Goal: Transaction & Acquisition: Book appointment/travel/reservation

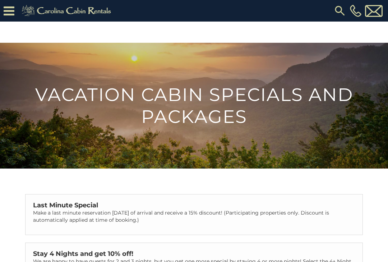
click at [56, 9] on img at bounding box center [67, 11] width 99 height 14
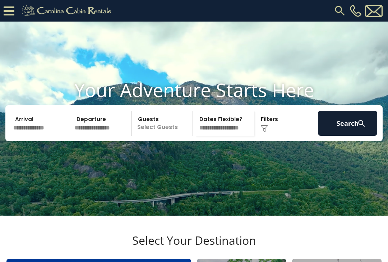
click at [22, 136] on input "text" at bounding box center [40, 123] width 59 height 25
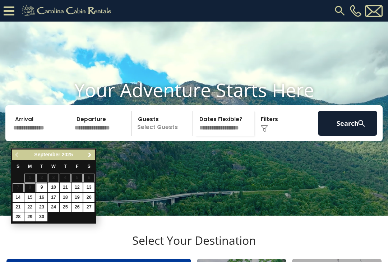
click at [88, 157] on span "Next" at bounding box center [90, 155] width 6 height 6
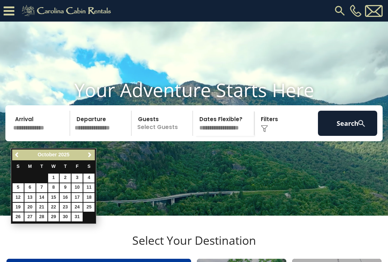
click at [14, 203] on link "19" at bounding box center [18, 207] width 11 height 9
type input "********"
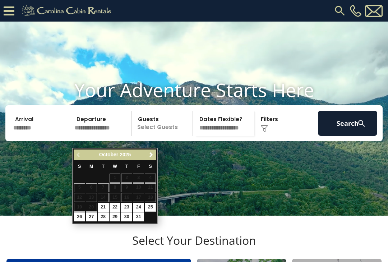
click at [151, 203] on link "25" at bounding box center [150, 207] width 11 height 9
type input "********"
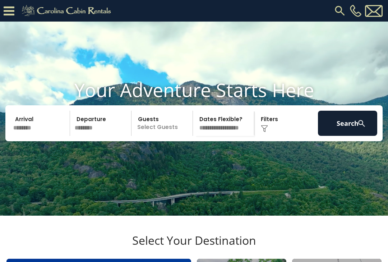
click at [152, 136] on p "Select Guests" at bounding box center [163, 123] width 59 height 25
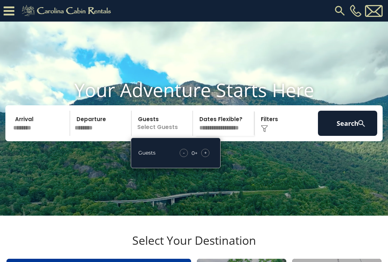
click at [208, 157] on div "+" at bounding box center [205, 153] width 8 height 8
click at [207, 157] on div "+" at bounding box center [205, 153] width 8 height 8
click at [207, 156] on span "+" at bounding box center [205, 152] width 3 height 7
click at [206, 156] on span "+" at bounding box center [205, 152] width 3 height 7
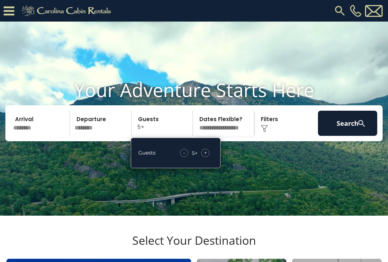
click at [339, 133] on button "Search" at bounding box center [347, 123] width 59 height 25
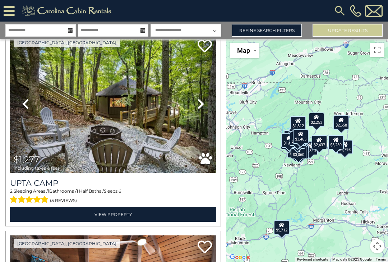
scroll to position [1040, 0]
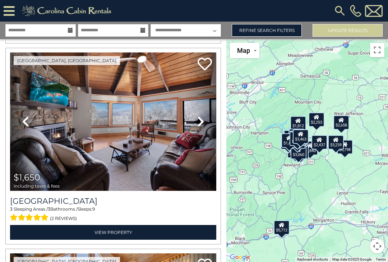
scroll to position [1219, 0]
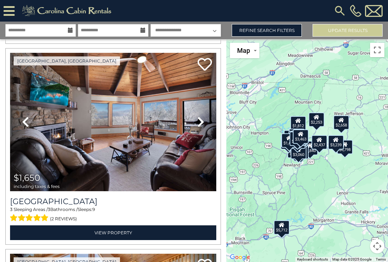
click at [38, 197] on h3 "Beech Mountain Place" at bounding box center [113, 202] width 206 height 10
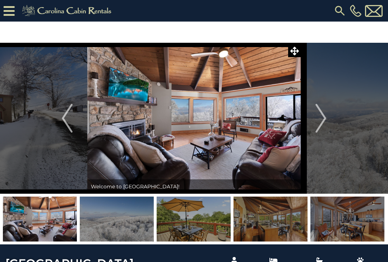
click at [65, 119] on img "Previous" at bounding box center [67, 118] width 11 height 29
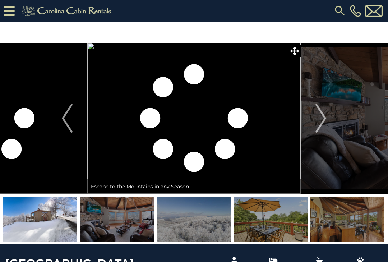
click at [33, 215] on img at bounding box center [40, 219] width 74 height 45
click at [40, 206] on img at bounding box center [40, 219] width 74 height 45
click at [316, 115] on img "Next" at bounding box center [321, 118] width 11 height 29
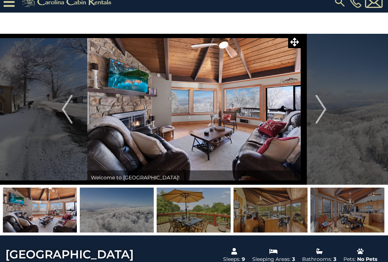
scroll to position [8, 0]
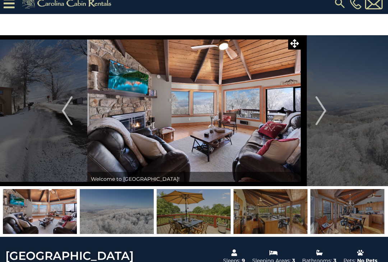
click at [29, 208] on img at bounding box center [40, 211] width 74 height 45
click at [104, 205] on img at bounding box center [117, 211] width 74 height 45
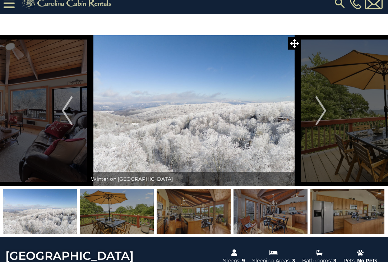
click at [64, 112] on img "Previous" at bounding box center [67, 110] width 11 height 29
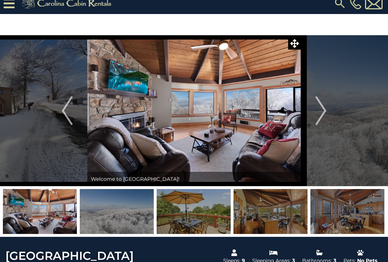
click at [65, 114] on img "Previous" at bounding box center [67, 110] width 11 height 29
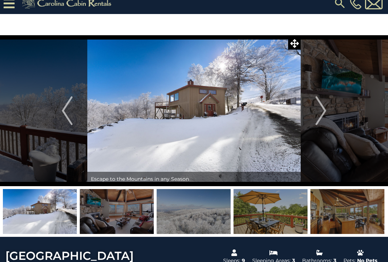
click at [69, 112] on img "Previous" at bounding box center [67, 110] width 11 height 29
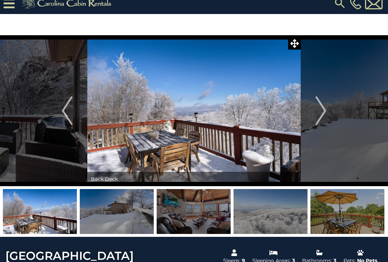
click at [66, 112] on img "Previous" at bounding box center [67, 110] width 11 height 29
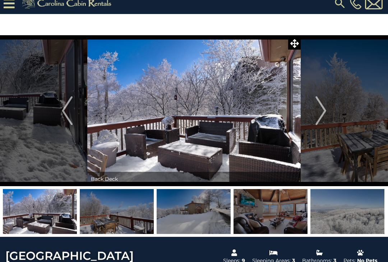
click at [67, 116] on img "Previous" at bounding box center [67, 110] width 11 height 29
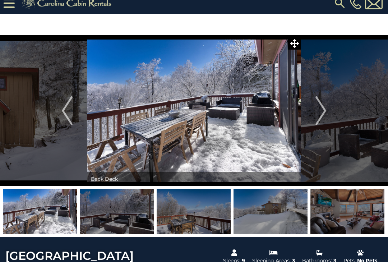
click at [64, 112] on img "Previous" at bounding box center [67, 110] width 11 height 29
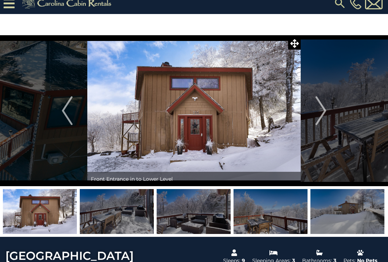
click at [66, 113] on img "Previous" at bounding box center [67, 110] width 11 height 29
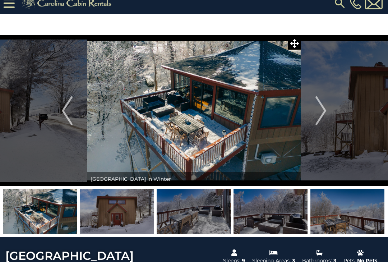
click at [68, 111] on img "Previous" at bounding box center [67, 110] width 11 height 29
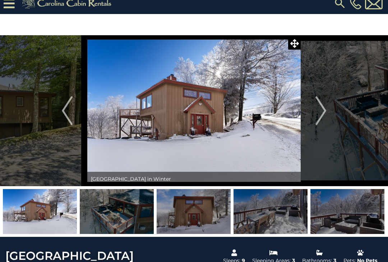
click at [69, 114] on img "Previous" at bounding box center [67, 110] width 11 height 29
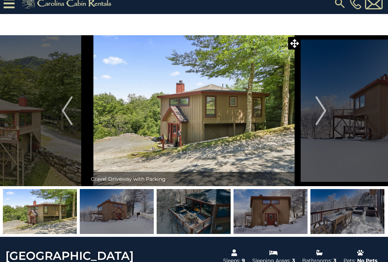
click at [69, 112] on img "Previous" at bounding box center [67, 110] width 11 height 29
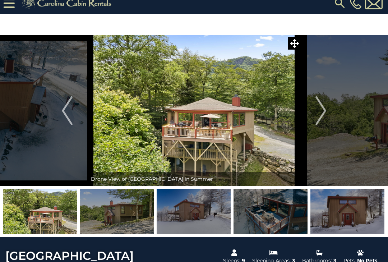
click at [74, 118] on button "Previous" at bounding box center [67, 110] width 40 height 151
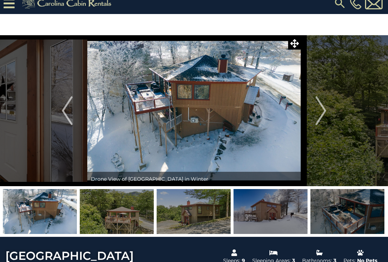
click at [68, 110] on img "Previous" at bounding box center [67, 110] width 11 height 29
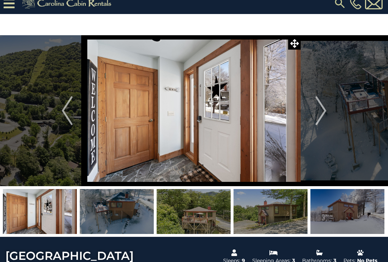
click at [62, 112] on img "Previous" at bounding box center [67, 110] width 11 height 29
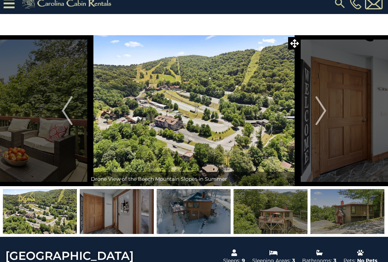
click at [64, 110] on img "Previous" at bounding box center [67, 110] width 11 height 29
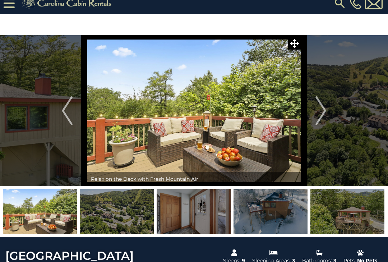
click at [65, 109] on img "Previous" at bounding box center [67, 110] width 11 height 29
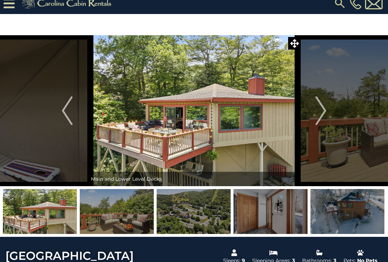
click at [66, 108] on img "Previous" at bounding box center [67, 110] width 11 height 29
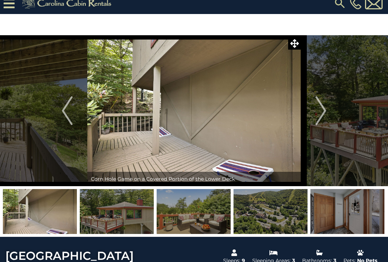
click at [62, 110] on img "Previous" at bounding box center [67, 110] width 11 height 29
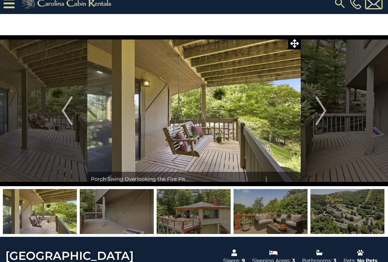
click at [65, 112] on img "Previous" at bounding box center [67, 110] width 11 height 29
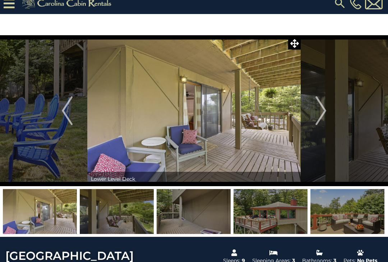
click at [63, 111] on img "Previous" at bounding box center [67, 110] width 11 height 29
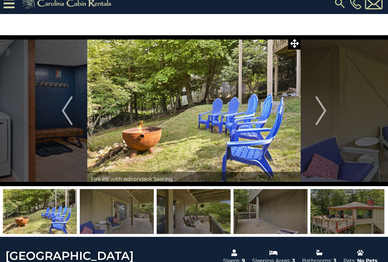
click at [69, 107] on img "Previous" at bounding box center [67, 110] width 11 height 29
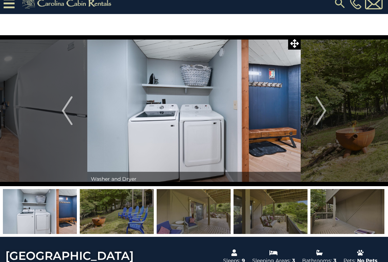
click at [63, 111] on img "Previous" at bounding box center [67, 110] width 11 height 29
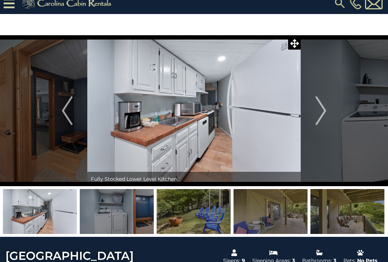
click at [65, 107] on img "Previous" at bounding box center [67, 110] width 11 height 29
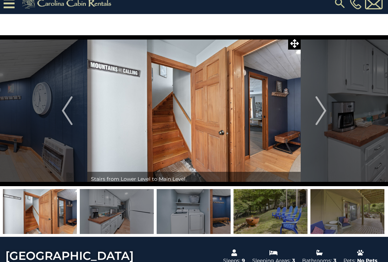
click at [68, 103] on img "Previous" at bounding box center [67, 110] width 11 height 29
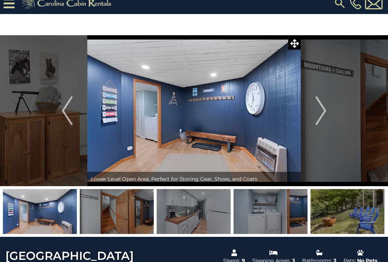
click at [64, 111] on img "Previous" at bounding box center [67, 110] width 11 height 29
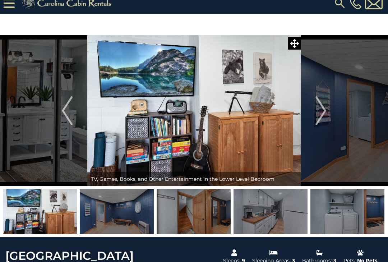
click at [63, 110] on img "Previous" at bounding box center [67, 110] width 11 height 29
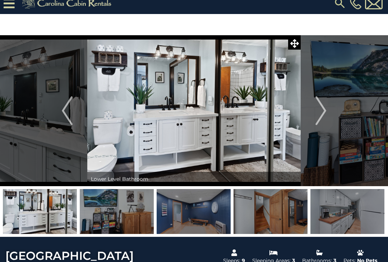
click at [66, 111] on img "Previous" at bounding box center [67, 110] width 11 height 29
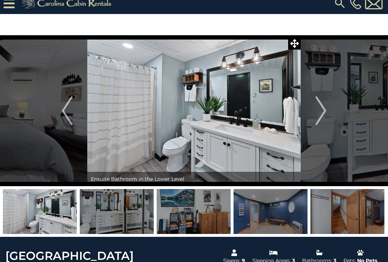
click at [64, 111] on img "Previous" at bounding box center [67, 110] width 11 height 29
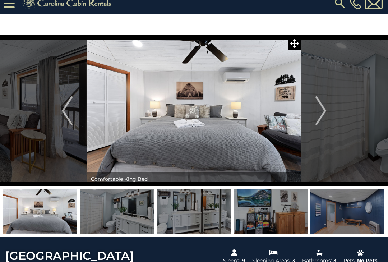
click at [65, 112] on img "Previous" at bounding box center [67, 110] width 11 height 29
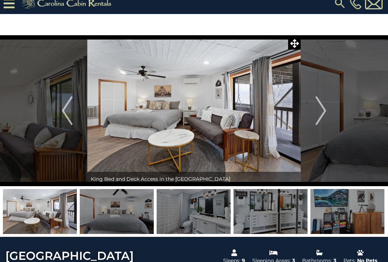
click at [60, 113] on button "Previous" at bounding box center [67, 110] width 40 height 151
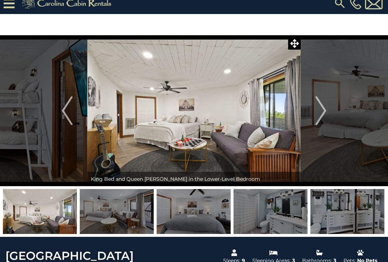
click at [64, 111] on img "Previous" at bounding box center [67, 110] width 11 height 29
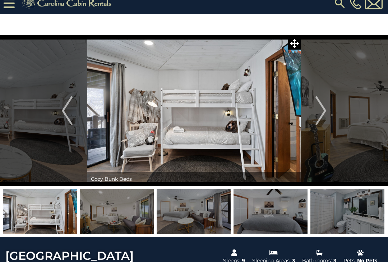
click at [64, 111] on img "Previous" at bounding box center [67, 110] width 11 height 29
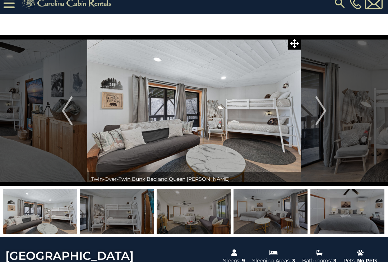
click at [66, 111] on img "Previous" at bounding box center [67, 110] width 11 height 29
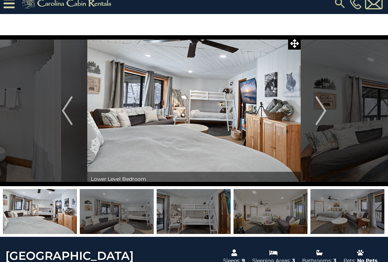
click at [65, 116] on img "Previous" at bounding box center [67, 110] width 11 height 29
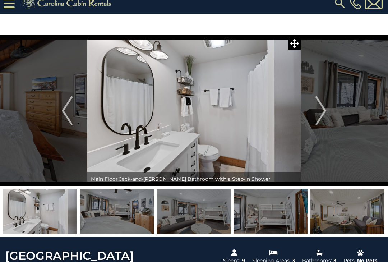
click at [68, 114] on img "Previous" at bounding box center [67, 110] width 11 height 29
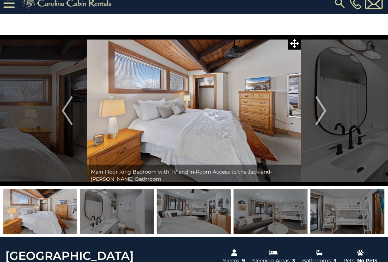
click at [67, 109] on img "Previous" at bounding box center [67, 110] width 11 height 29
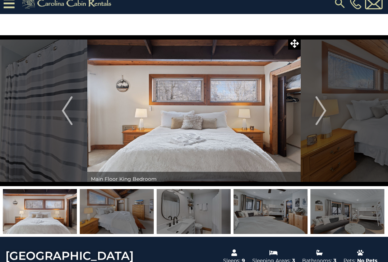
click at [66, 114] on img "Previous" at bounding box center [67, 110] width 11 height 29
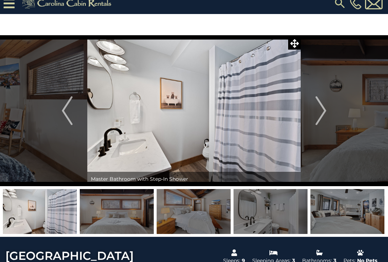
click at [65, 114] on img "Previous" at bounding box center [67, 110] width 11 height 29
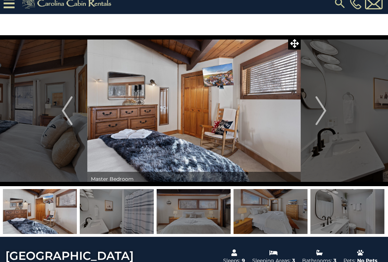
click at [65, 114] on img "Previous" at bounding box center [67, 110] width 11 height 29
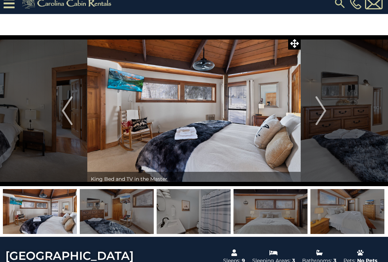
click at [66, 110] on img "Previous" at bounding box center [67, 110] width 11 height 29
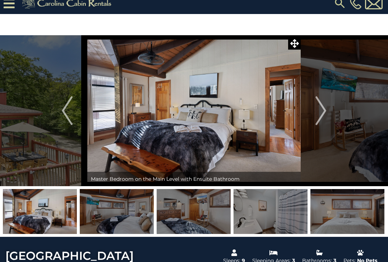
click at [65, 115] on img "Previous" at bounding box center [67, 110] width 11 height 29
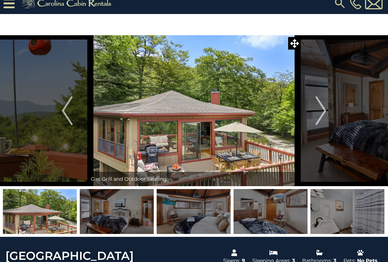
click at [65, 113] on img "Previous" at bounding box center [67, 110] width 11 height 29
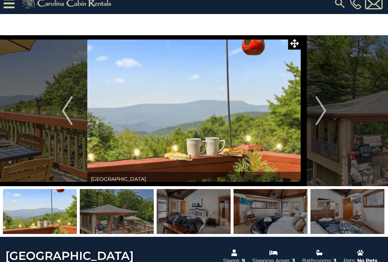
click at [65, 113] on img "Previous" at bounding box center [67, 110] width 11 height 29
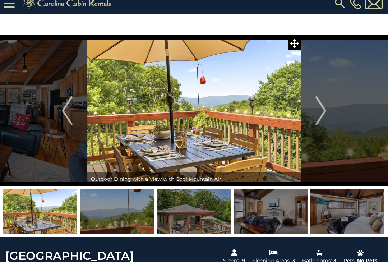
click at [70, 108] on img "Previous" at bounding box center [67, 110] width 11 height 29
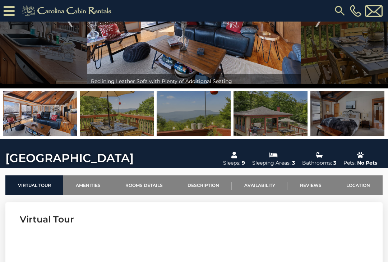
scroll to position [84, 0]
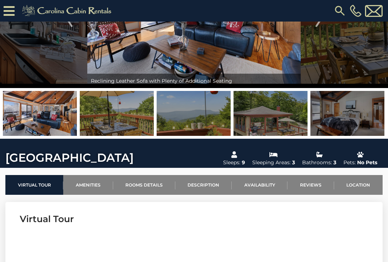
click at [259, 183] on link "Availability" at bounding box center [260, 185] width 56 height 20
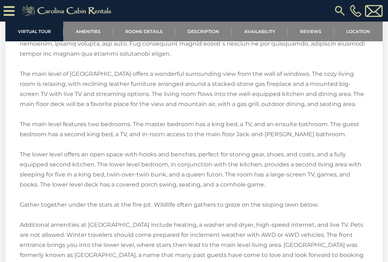
scroll to position [1058, 0]
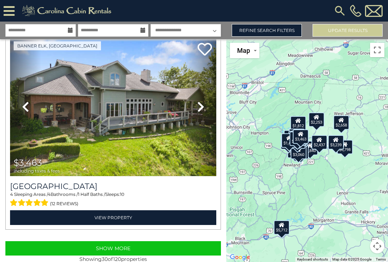
scroll to position [13, 0]
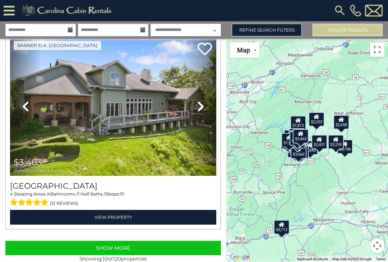
click at [47, 241] on button "Show More" at bounding box center [113, 248] width 216 height 14
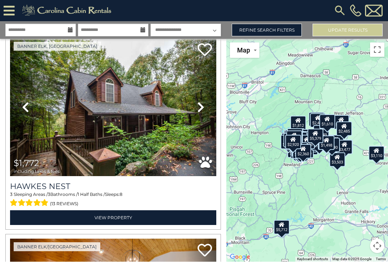
scroll to position [6457, 0]
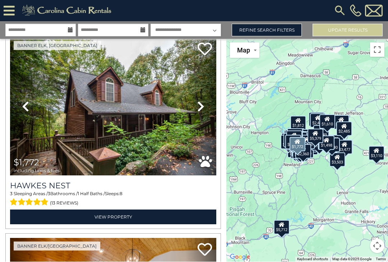
click at [49, 181] on h3 "Hawkes Nest" at bounding box center [113, 186] width 206 height 10
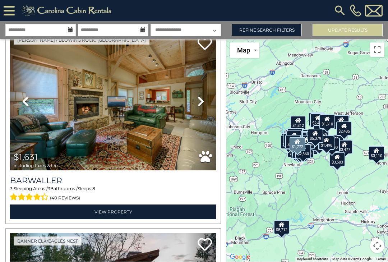
scroll to position [9468, 0]
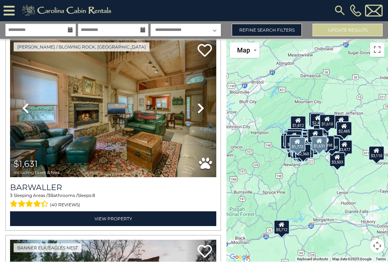
click at [52, 170] on span "including taxes & fees" at bounding box center [37, 172] width 46 height 5
click at [38, 183] on h3 "Barwaller" at bounding box center [113, 188] width 206 height 10
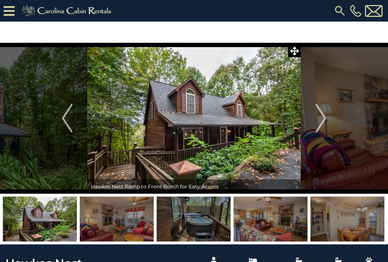
click at [65, 115] on img "Previous" at bounding box center [67, 118] width 11 height 29
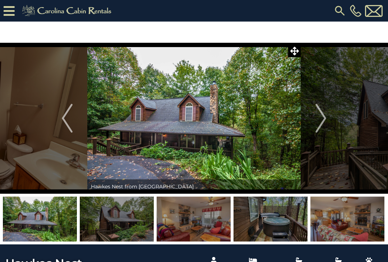
click at [66, 115] on img "Previous" at bounding box center [67, 118] width 11 height 29
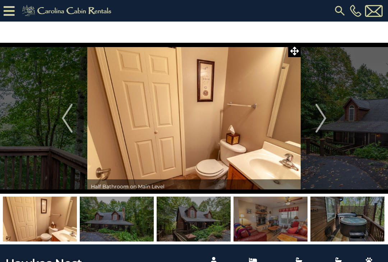
click at [66, 118] on img "Previous" at bounding box center [67, 118] width 11 height 29
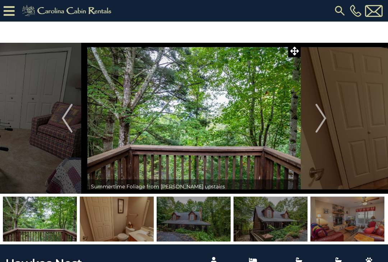
click at [67, 116] on img "Previous" at bounding box center [67, 118] width 11 height 29
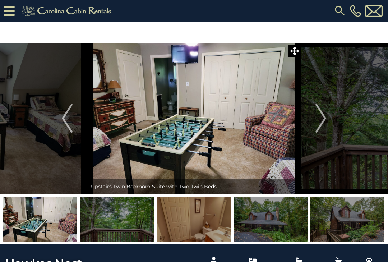
click at [64, 121] on img "Previous" at bounding box center [67, 118] width 11 height 29
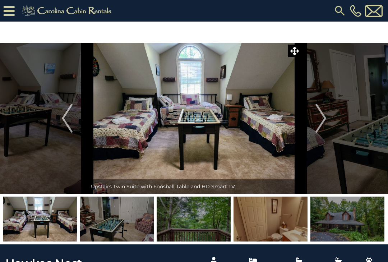
click at [65, 116] on img "Previous" at bounding box center [67, 118] width 11 height 29
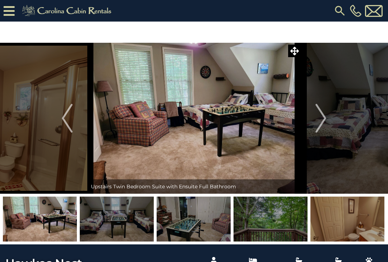
click at [65, 118] on img "Previous" at bounding box center [67, 118] width 11 height 29
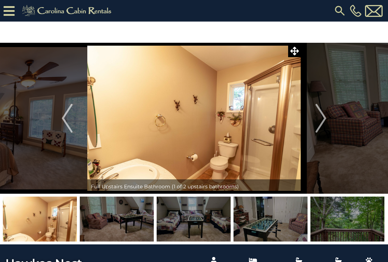
click at [65, 121] on img "Previous" at bounding box center [67, 118] width 11 height 29
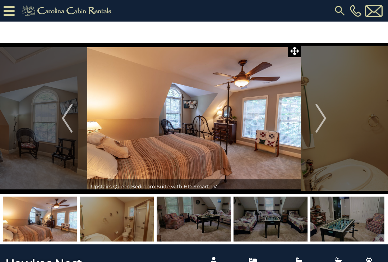
click at [61, 138] on button "Previous" at bounding box center [67, 118] width 40 height 151
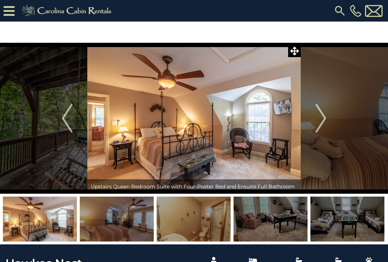
click at [65, 119] on img "Previous" at bounding box center [67, 118] width 11 height 29
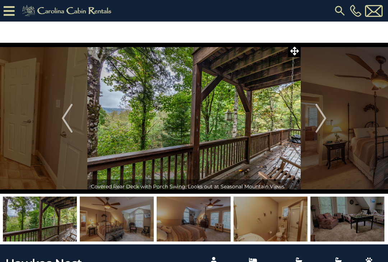
click at [68, 123] on img "Previous" at bounding box center [67, 118] width 11 height 29
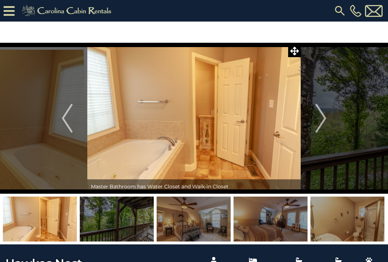
click at [69, 115] on img "Previous" at bounding box center [67, 118] width 11 height 29
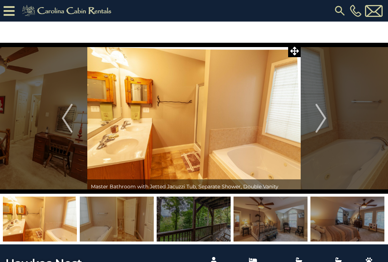
click at [68, 116] on img "Previous" at bounding box center [67, 118] width 11 height 29
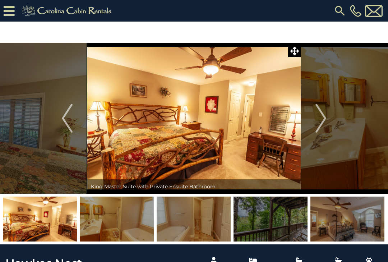
click at [73, 115] on button "Previous" at bounding box center [67, 118] width 40 height 151
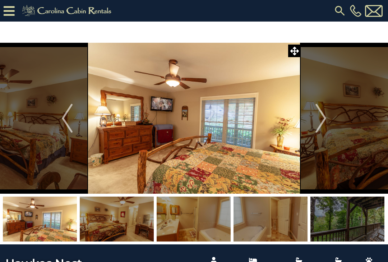
click at [69, 117] on img "Previous" at bounding box center [67, 118] width 11 height 29
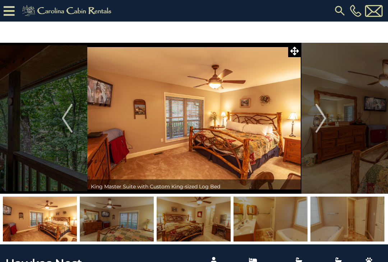
click at [70, 123] on img "Previous" at bounding box center [67, 118] width 11 height 29
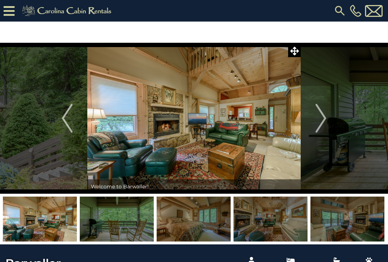
click at [293, 54] on icon at bounding box center [294, 51] width 9 height 9
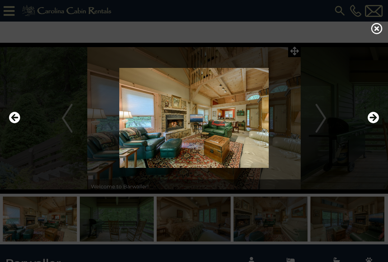
click at [17, 123] on icon "Previous" at bounding box center [15, 118] width 12 height 12
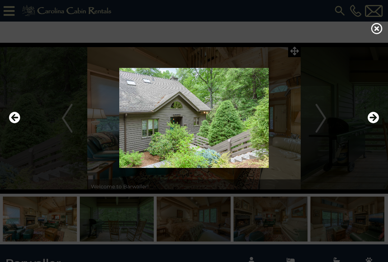
click at [20, 116] on button "Previous" at bounding box center [15, 118] width 12 height 17
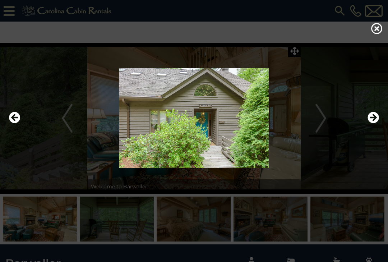
click at [20, 114] on img at bounding box center [194, 118] width 374 height 100
click at [18, 123] on icon "Previous" at bounding box center [15, 118] width 12 height 12
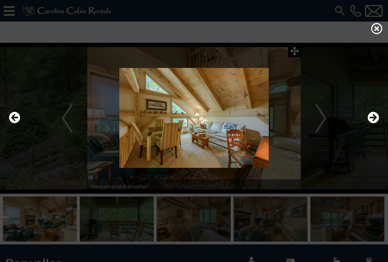
click at [23, 124] on img at bounding box center [194, 118] width 374 height 100
click at [19, 123] on icon "Previous" at bounding box center [15, 118] width 12 height 12
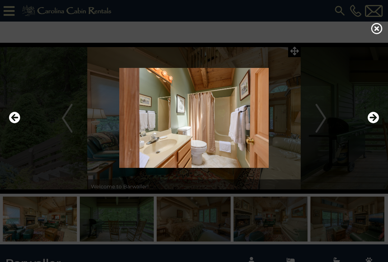
click at [15, 120] on icon "Previous" at bounding box center [15, 118] width 12 height 12
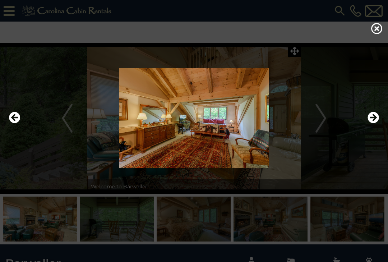
click at [18, 123] on icon "Previous" at bounding box center [15, 118] width 12 height 12
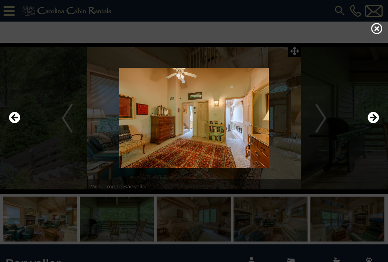
click at [17, 120] on icon "Previous" at bounding box center [15, 118] width 12 height 12
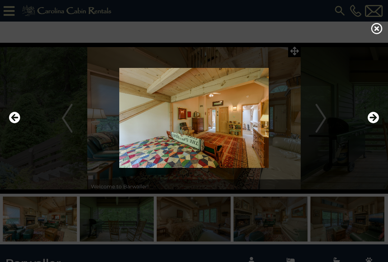
click at [19, 123] on icon "Previous" at bounding box center [15, 118] width 12 height 12
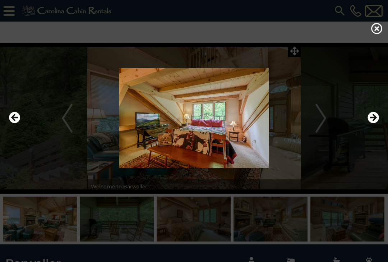
click at [18, 120] on icon "Previous" at bounding box center [15, 118] width 12 height 12
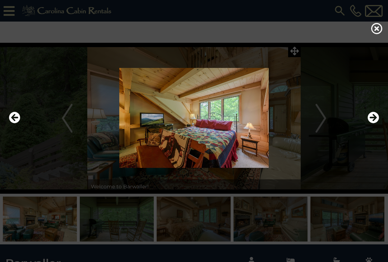
click at [22, 120] on img at bounding box center [194, 118] width 374 height 100
click at [18, 123] on icon "Previous" at bounding box center [15, 118] width 12 height 12
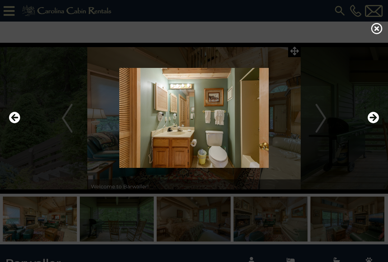
click at [17, 118] on icon "Previous" at bounding box center [15, 118] width 12 height 12
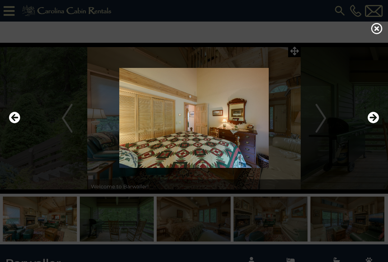
click at [16, 120] on icon "Previous" at bounding box center [15, 118] width 12 height 12
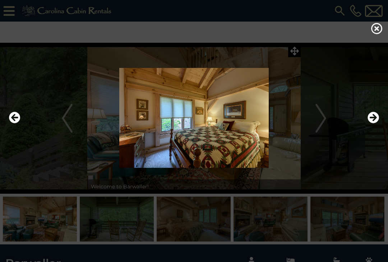
click at [17, 118] on icon "Previous" at bounding box center [15, 118] width 12 height 12
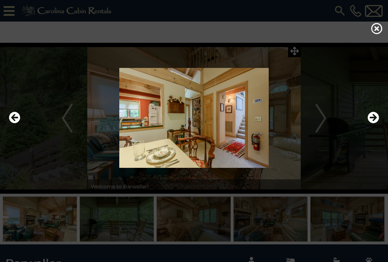
click at [21, 119] on img at bounding box center [194, 118] width 374 height 100
click at [17, 123] on icon "Previous" at bounding box center [15, 118] width 12 height 12
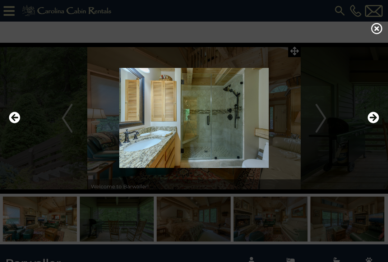
click at [24, 121] on img at bounding box center [194, 118] width 374 height 100
click at [17, 123] on icon "Previous" at bounding box center [15, 118] width 12 height 12
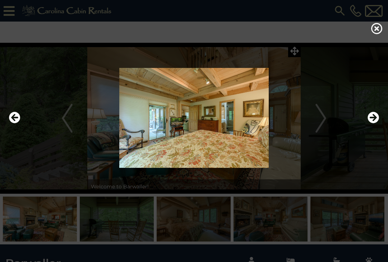
click at [19, 121] on icon "Previous" at bounding box center [15, 118] width 12 height 12
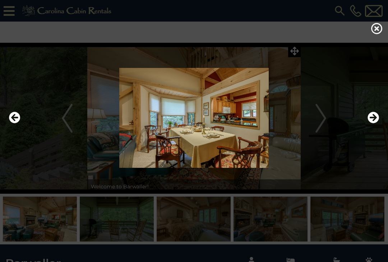
click at [19, 121] on icon "Previous" at bounding box center [15, 118] width 12 height 12
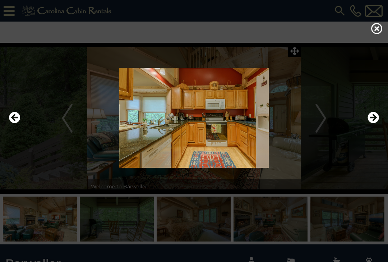
click at [21, 121] on img at bounding box center [194, 118] width 374 height 100
click at [15, 122] on icon "Previous" at bounding box center [15, 118] width 12 height 12
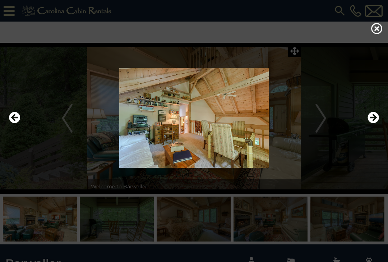
click at [23, 120] on img at bounding box center [194, 118] width 374 height 100
click at [16, 123] on icon "Previous" at bounding box center [15, 118] width 12 height 12
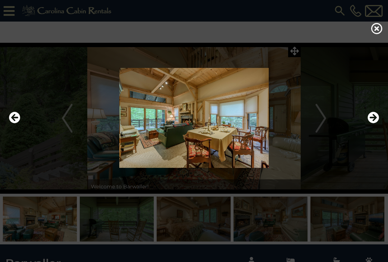
click at [22, 125] on img at bounding box center [194, 118] width 374 height 100
click at [21, 123] on img at bounding box center [194, 118] width 374 height 100
click at [15, 123] on icon "Previous" at bounding box center [15, 118] width 12 height 12
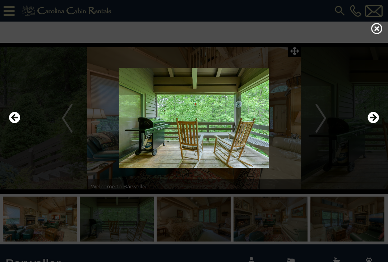
click at [23, 123] on img at bounding box center [194, 118] width 374 height 100
click at [18, 121] on icon "Previous" at bounding box center [15, 118] width 12 height 12
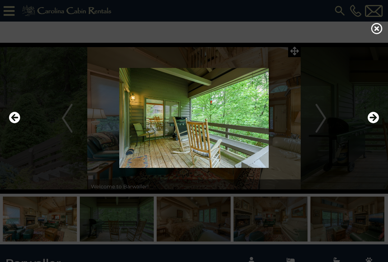
click at [17, 120] on icon "Previous" at bounding box center [15, 118] width 12 height 12
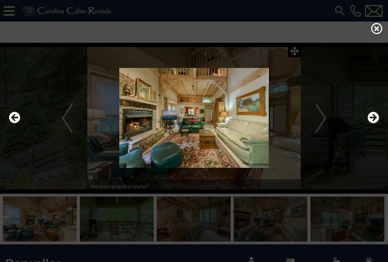
click at [19, 123] on icon "Previous" at bounding box center [15, 118] width 12 height 12
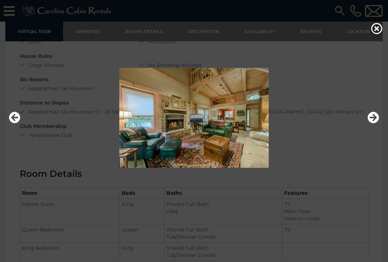
scroll to position [610, 0]
click at [376, 32] on icon at bounding box center [377, 29] width 12 height 12
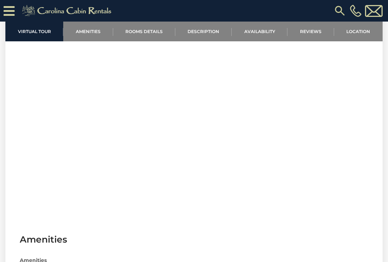
scroll to position [296, 0]
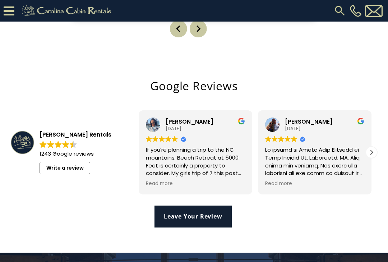
scroll to position [1297, 0]
